Goal: Information Seeking & Learning: Find specific page/section

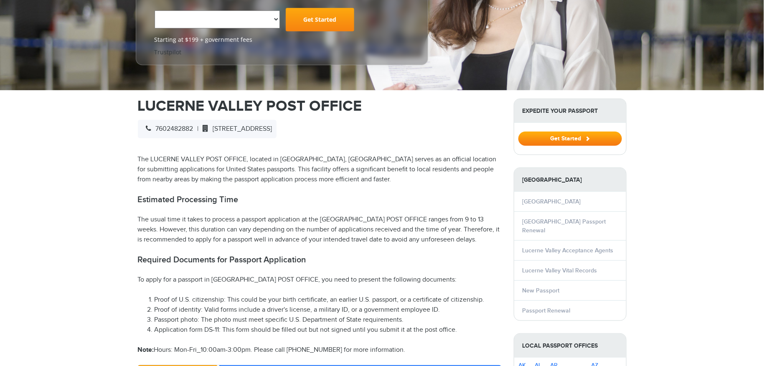
select select "**********"
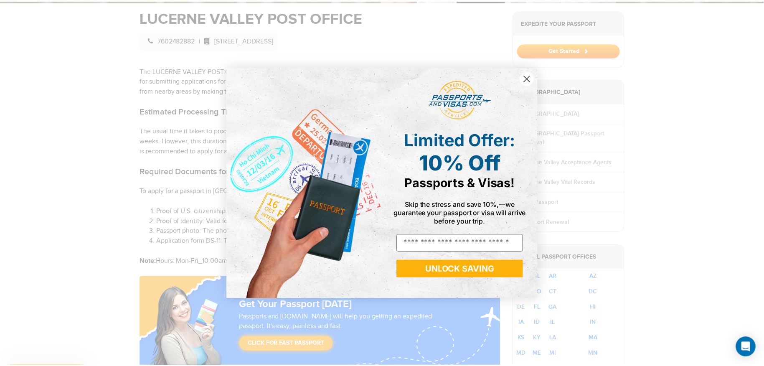
scroll to position [334, 0]
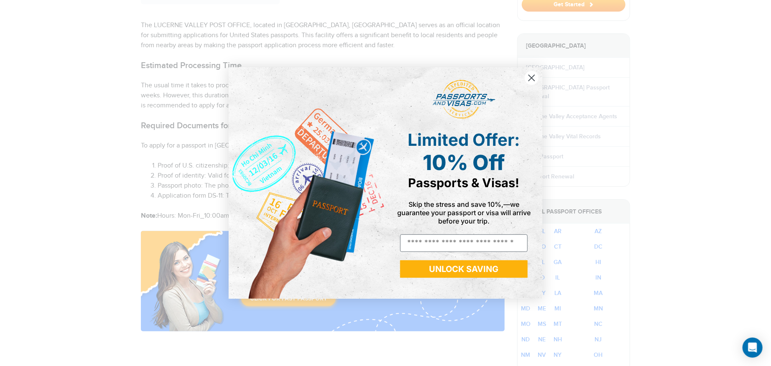
click at [527, 81] on circle "Close dialog" at bounding box center [531, 78] width 14 height 14
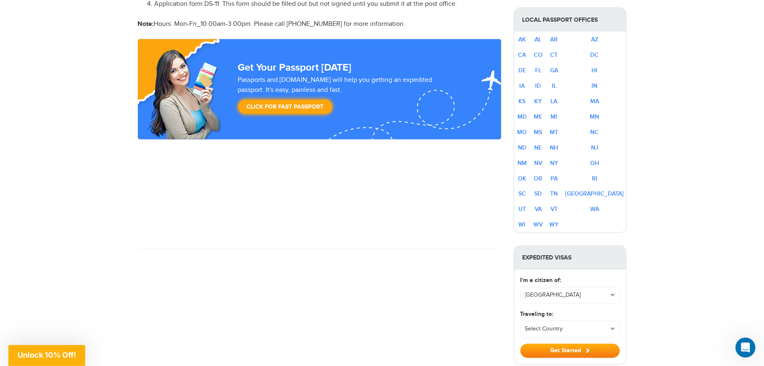
scroll to position [502, 0]
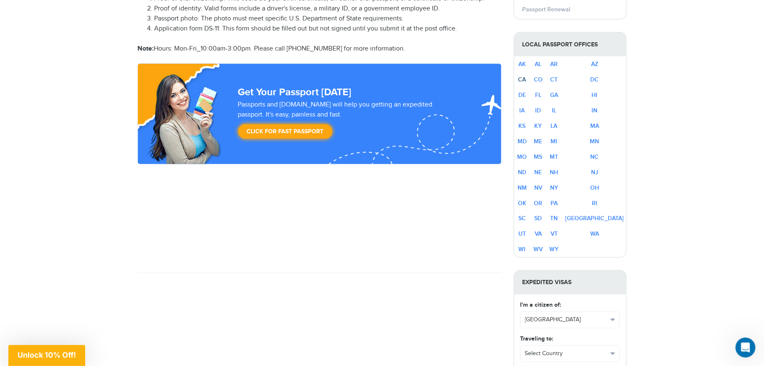
click at [527, 76] on link "CA" at bounding box center [523, 79] width 8 height 7
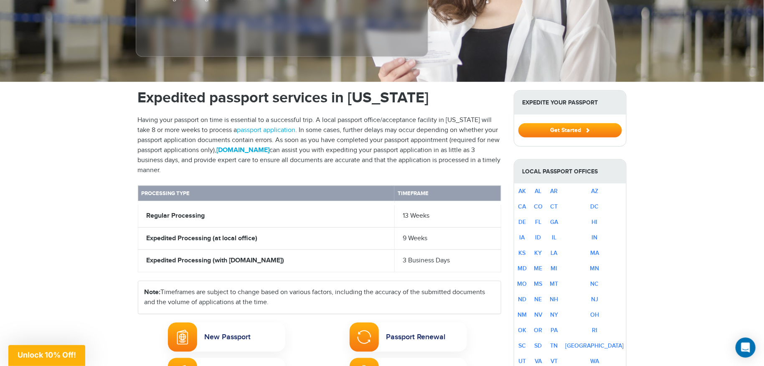
scroll to position [376, 0]
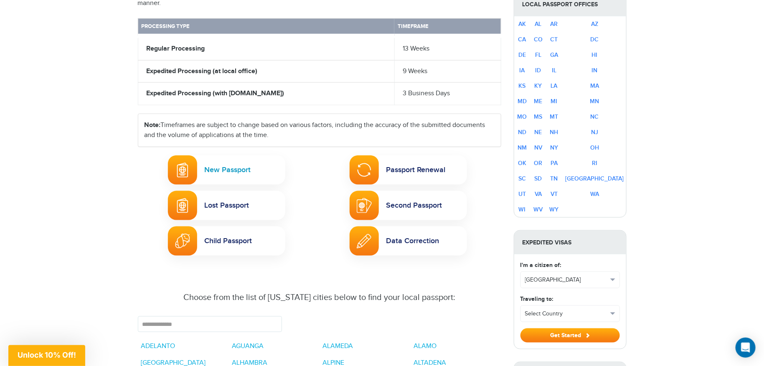
click at [257, 160] on link "New Passport" at bounding box center [226, 169] width 117 height 29
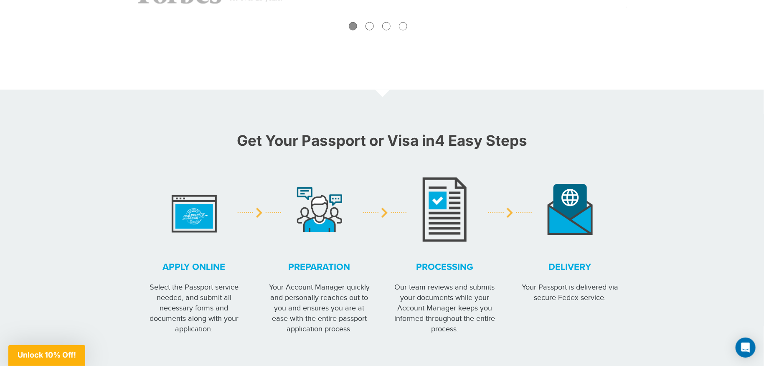
scroll to position [543, 0]
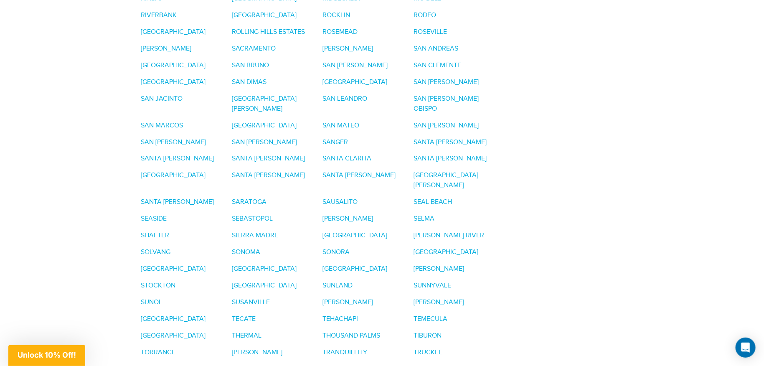
scroll to position [2207, 0]
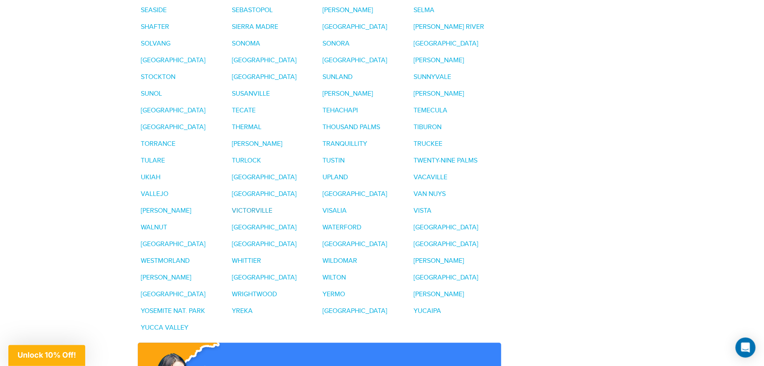
click at [272, 207] on link "VICTORVILLE" at bounding box center [252, 211] width 41 height 8
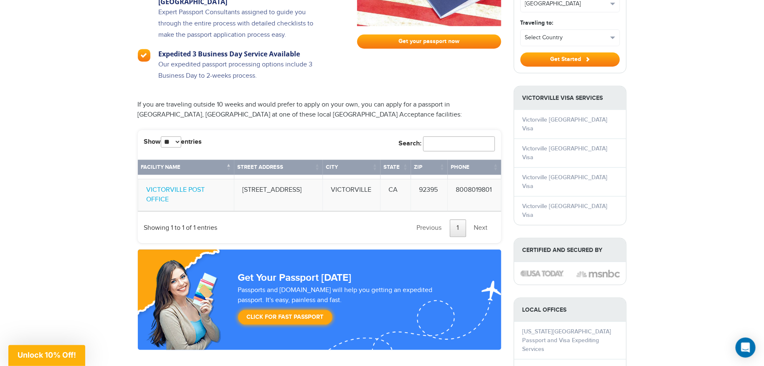
scroll to position [794, 0]
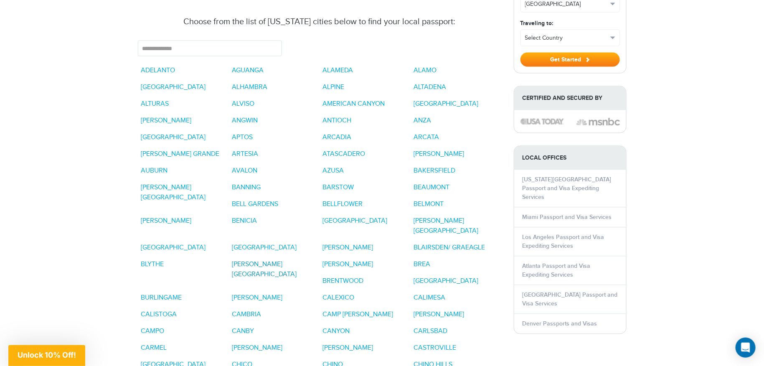
scroll to position [652, 0]
click at [344, 183] on link "BARSTOW" at bounding box center [338, 187] width 31 height 8
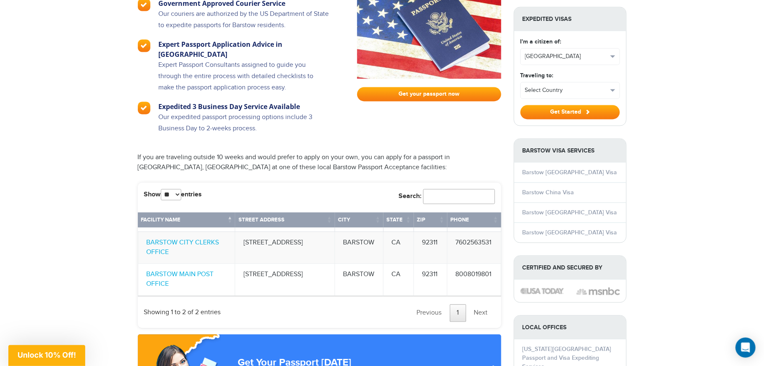
scroll to position [794, 0]
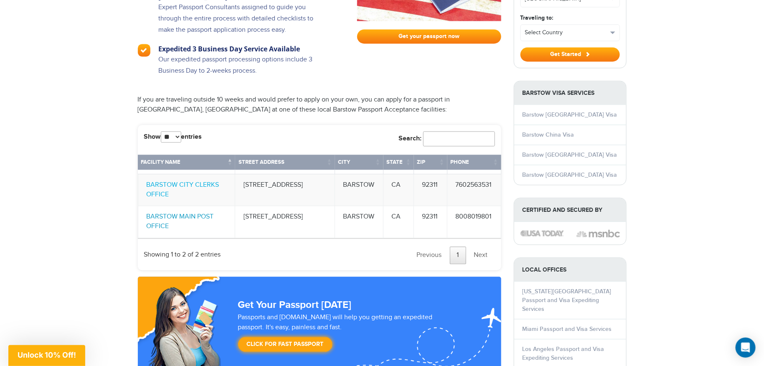
click at [208, 213] on link "BARSTOW MAIN POST OFFICE" at bounding box center [180, 222] width 67 height 18
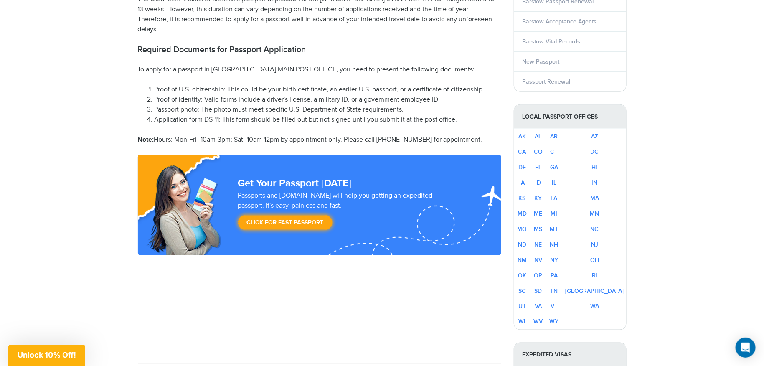
scroll to position [418, 0]
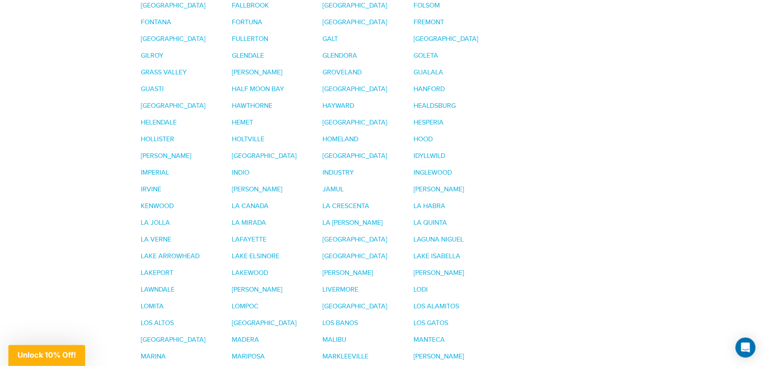
scroll to position [1228, 0]
click at [232, 319] on link "[GEOGRAPHIC_DATA]" at bounding box center [264, 323] width 65 height 8
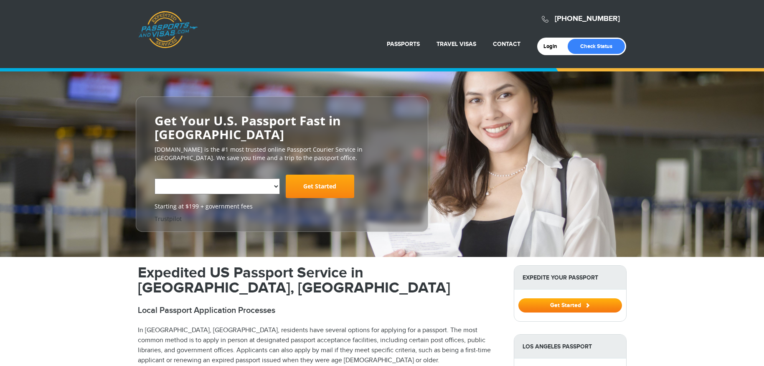
select select "**********"
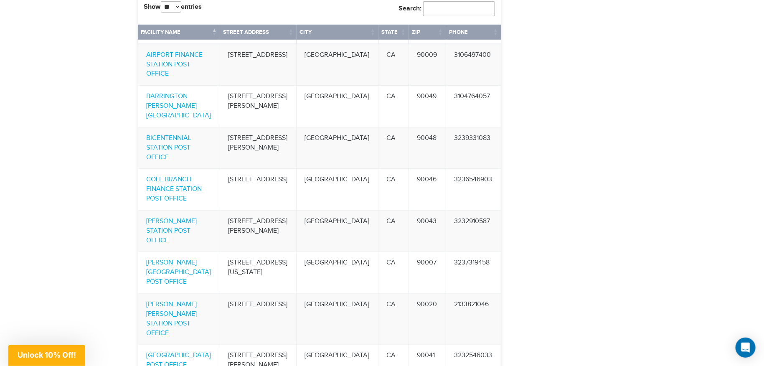
scroll to position [1672, 0]
click at [211, 351] on link "[GEOGRAPHIC_DATA] POST OFFICE" at bounding box center [179, 360] width 65 height 18
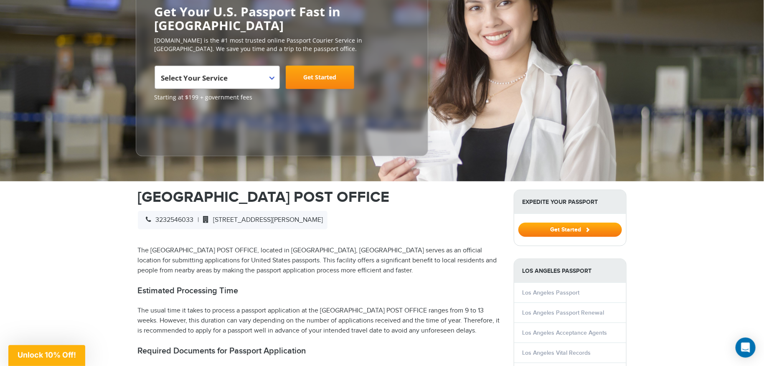
scroll to position [84, 0]
